Goal: Task Accomplishment & Management: Manage account settings

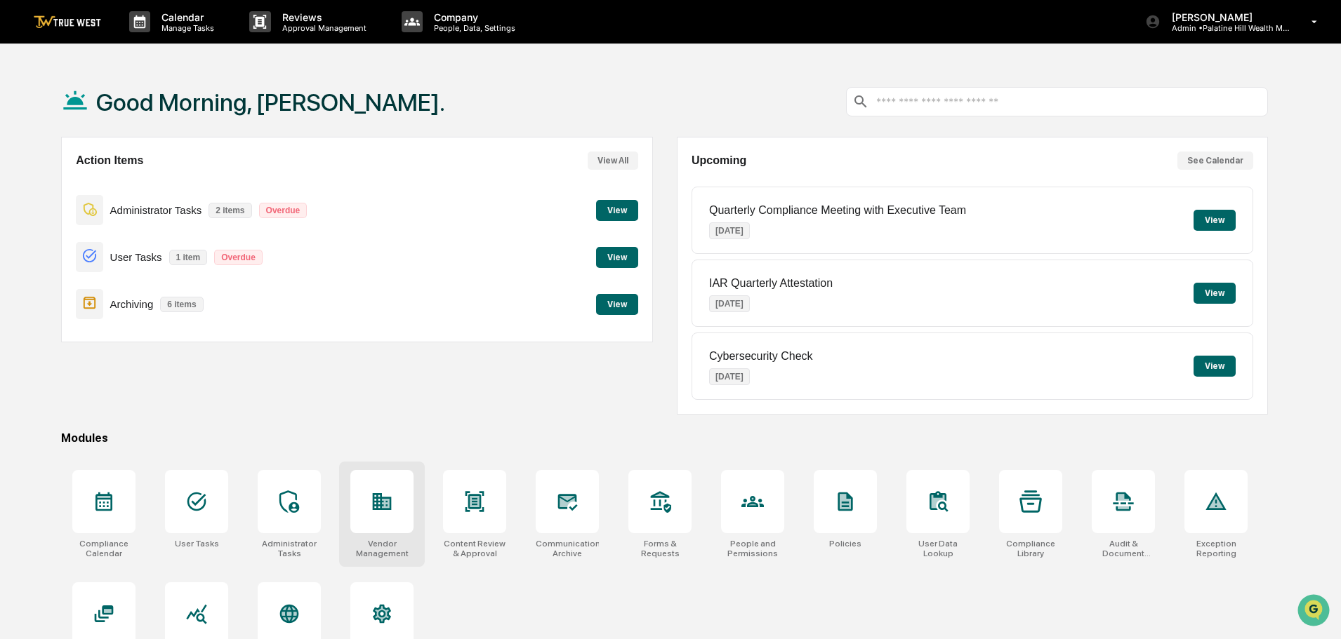
click at [379, 504] on icon at bounding box center [382, 502] width 22 height 22
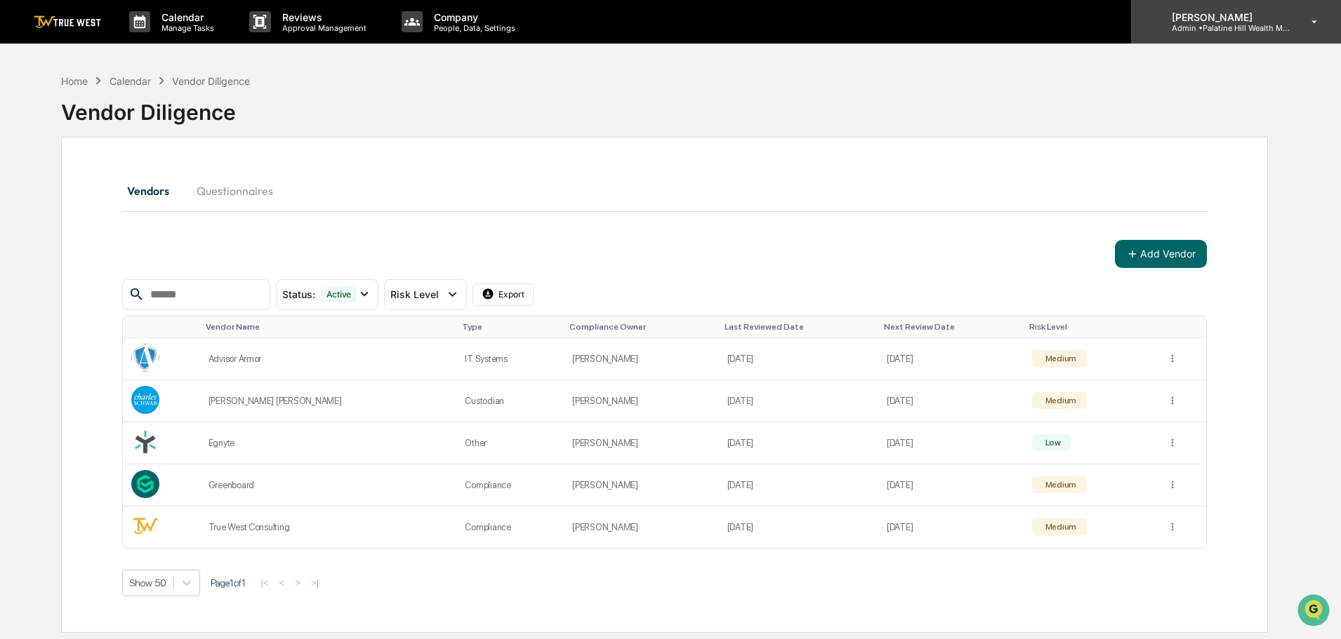
click at [1226, 25] on p "Admin • [GEOGRAPHIC_DATA] Wealth Management" at bounding box center [1225, 28] width 131 height 10
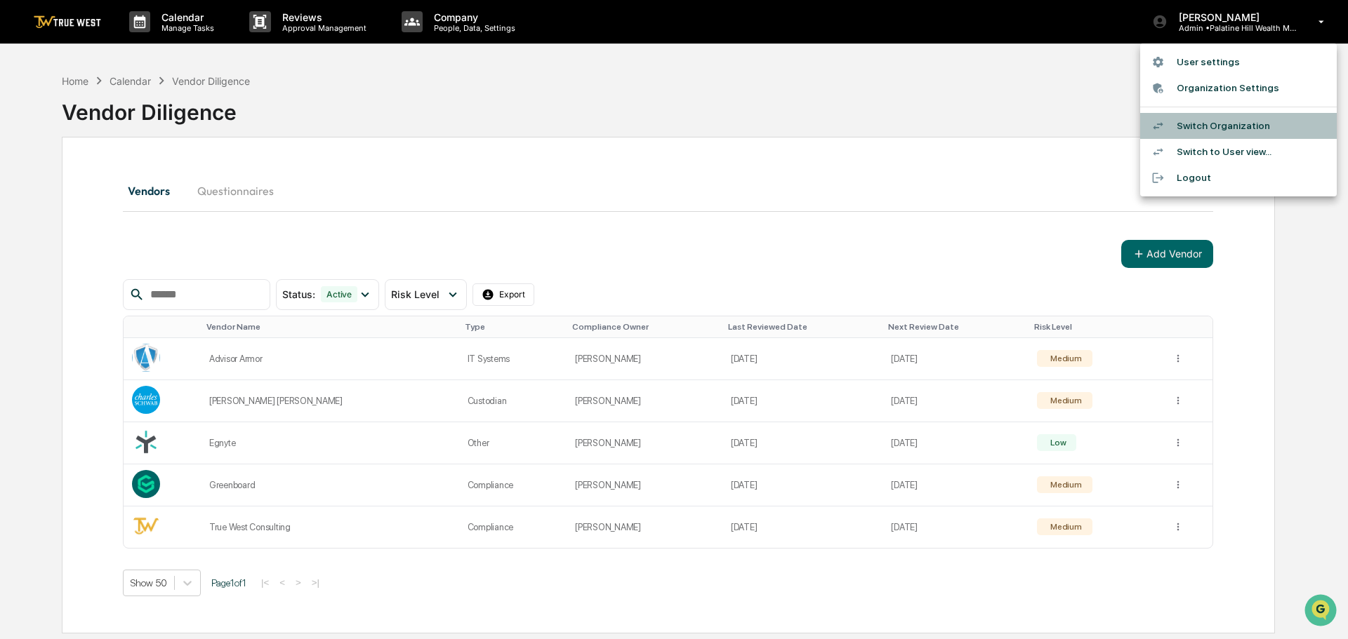
click at [1185, 125] on li "Switch Organization" at bounding box center [1238, 126] width 197 height 26
